Goal: Obtain resource: Download file/media

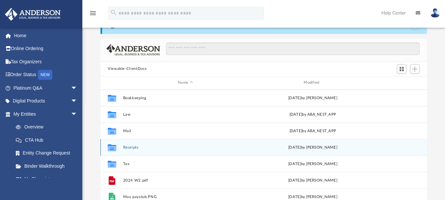
scroll to position [33, 0]
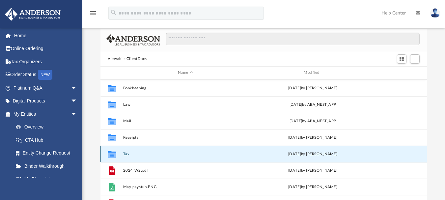
click at [128, 153] on button "Tax" at bounding box center [185, 153] width 124 height 4
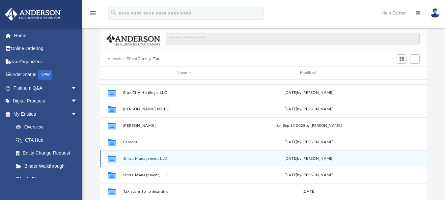
scroll to position [61, 0]
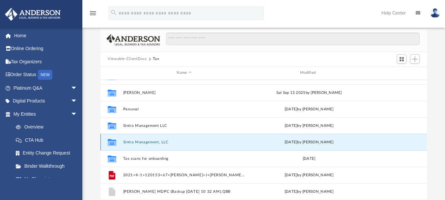
click at [133, 143] on button "Sintra Management, LLC" at bounding box center [184, 142] width 122 height 4
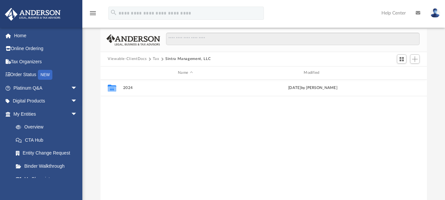
scroll to position [0, 0]
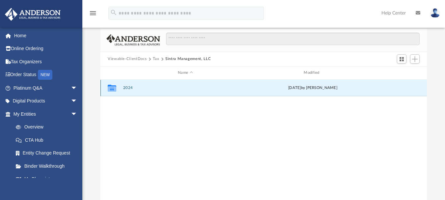
click at [125, 89] on button "2024" at bounding box center [185, 88] width 124 height 4
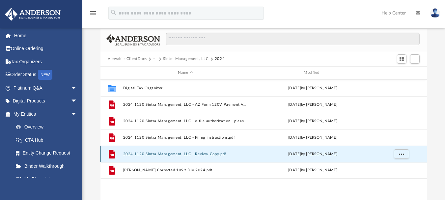
click at [137, 152] on button "2024 1120 Sintra Management, LLC - Review Copy.pdf" at bounding box center [185, 153] width 124 height 4
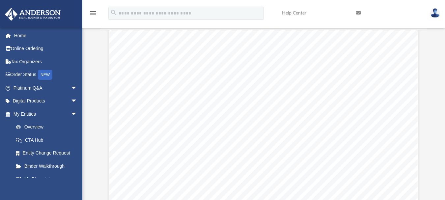
scroll to position [18674, 0]
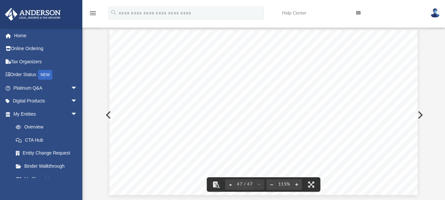
click at [230, 183] on button "File preview" at bounding box center [230, 184] width 11 height 14
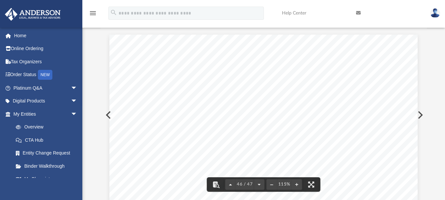
click at [230, 183] on button "File preview" at bounding box center [230, 184] width 11 height 14
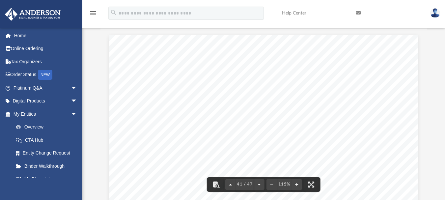
click at [230, 183] on button "File preview" at bounding box center [230, 184] width 11 height 14
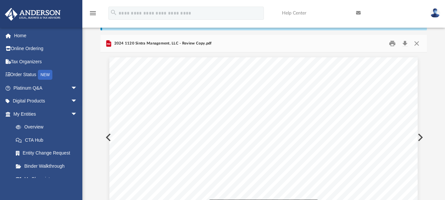
scroll to position [0, 0]
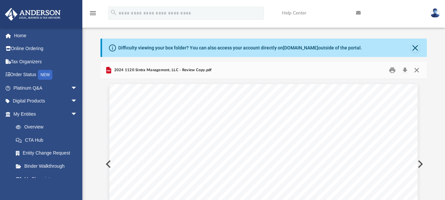
click at [415, 69] on button "Close" at bounding box center [416, 70] width 12 height 10
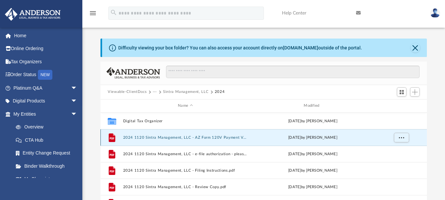
click at [192, 138] on button "2024 1120 Sintra Management, LLC - AZ Form 120V Payment Voucher.pdf" at bounding box center [185, 137] width 124 height 4
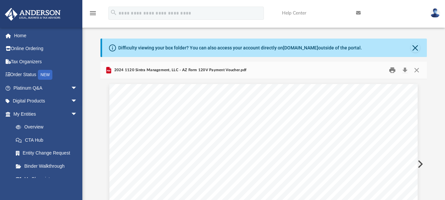
click at [392, 72] on button "Print" at bounding box center [392, 70] width 13 height 10
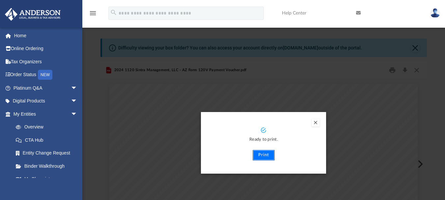
click at [264, 153] on button "Print" at bounding box center [263, 155] width 22 height 11
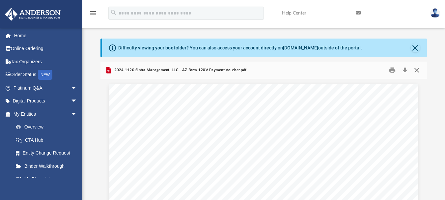
click at [416, 71] on button "Close" at bounding box center [416, 70] width 12 height 10
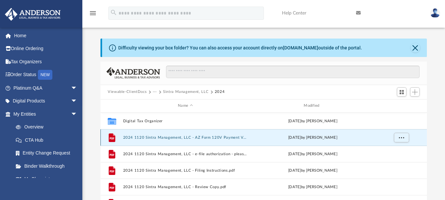
scroll to position [33, 0]
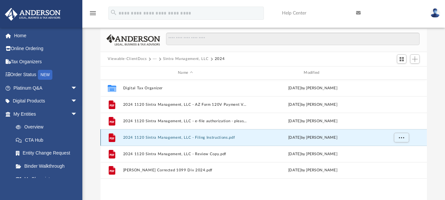
click at [178, 136] on button "2024 1120 Sintra Management, LLC - Filing Instructions.pdf" at bounding box center [185, 137] width 124 height 4
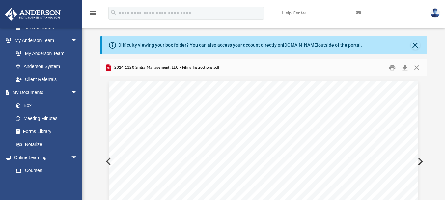
scroll to position [0, 0]
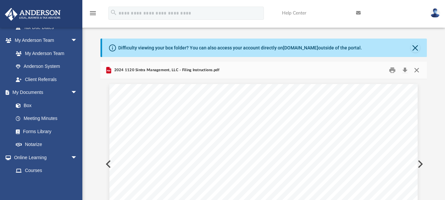
click at [415, 71] on button "Close" at bounding box center [416, 70] width 12 height 10
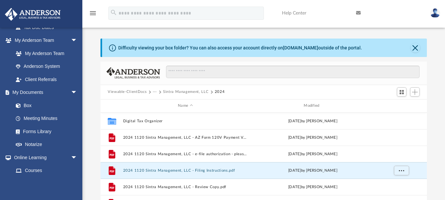
click at [144, 92] on button "Viewable-ClientDocs" at bounding box center [127, 92] width 39 height 6
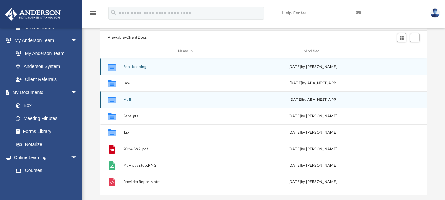
scroll to position [66, 0]
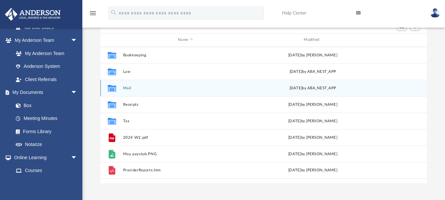
click at [129, 87] on button "Mail" at bounding box center [185, 88] width 124 height 4
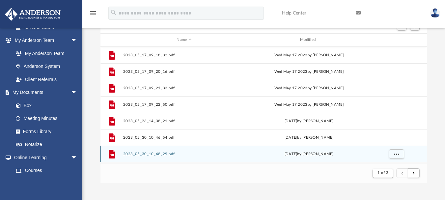
scroll to position [33, 0]
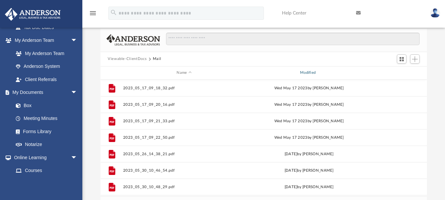
click at [305, 74] on div "Modified" at bounding box center [308, 73] width 122 height 6
click at [317, 73] on span "Modified" at bounding box center [317, 72] width 3 height 3
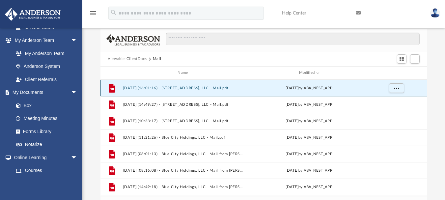
click at [235, 88] on button "[DATE] (16:01:16) - [STREET_ADDRESS], LLC - Mail.pdf" at bounding box center [184, 88] width 122 height 4
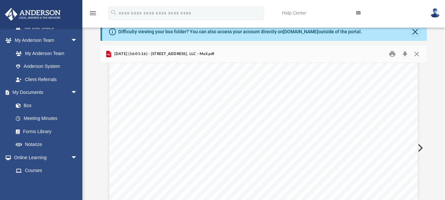
scroll to position [0, 0]
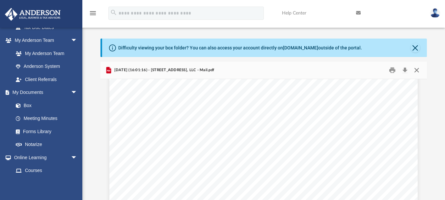
click at [416, 71] on button "Close" at bounding box center [416, 70] width 12 height 10
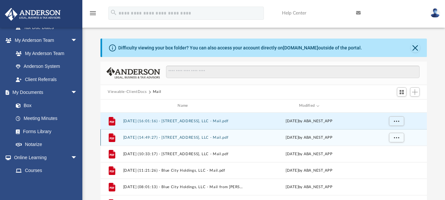
click at [204, 142] on div "File [DATE] (14:49:27) - [STREET_ADDRESS], LLC - Mail.pdf [DATE] by ABA_NEST_APP" at bounding box center [263, 137] width 326 height 16
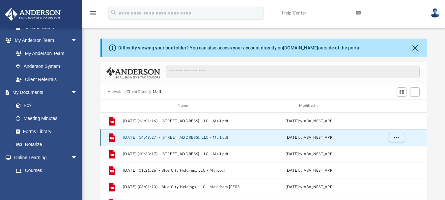
click at [200, 136] on button "[DATE] (14:49:27) - [STREET_ADDRESS], LLC - Mail.pdf" at bounding box center [184, 137] width 122 height 4
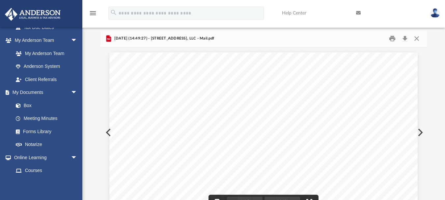
scroll to position [16, 0]
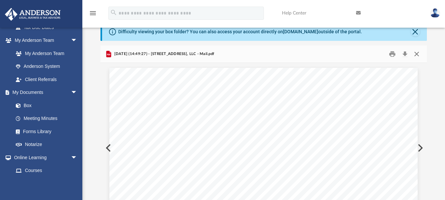
click at [416, 54] on button "Close" at bounding box center [416, 54] width 12 height 10
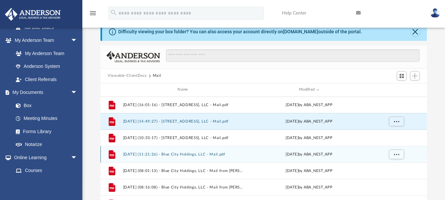
click at [204, 153] on button "[DATE] (11:21:26) - Blue City Holdings, LLC - Mail.pdf" at bounding box center [184, 154] width 122 height 4
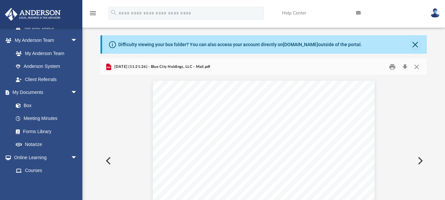
scroll to position [0, 0]
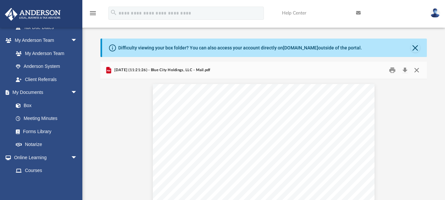
click at [415, 70] on button "Close" at bounding box center [416, 70] width 12 height 10
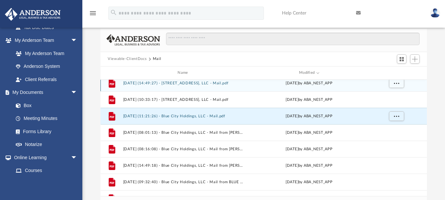
scroll to position [33, 0]
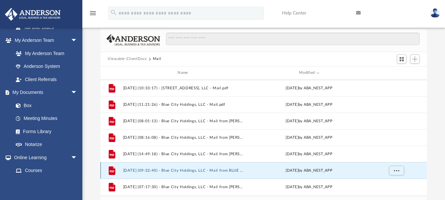
click at [196, 170] on button "[DATE] (09:32:40) - Blue City Holdings, LLC - Mail from BLUE CITY HOLDINGS LLC.…" at bounding box center [184, 170] width 122 height 4
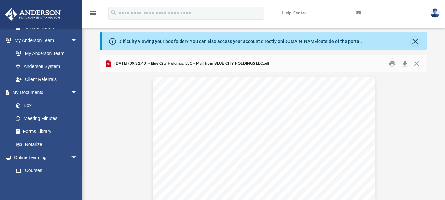
scroll to position [0, 0]
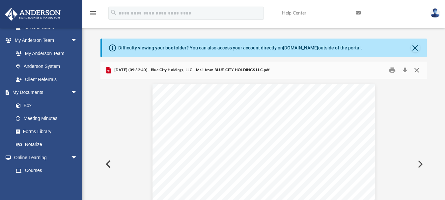
click at [414, 69] on button "Close" at bounding box center [416, 70] width 12 height 10
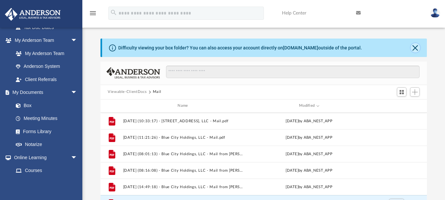
click at [413, 48] on button "Close" at bounding box center [414, 47] width 9 height 9
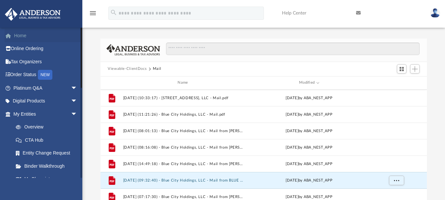
click at [31, 38] on link "Home" at bounding box center [46, 35] width 83 height 13
